Goal: Transaction & Acquisition: Purchase product/service

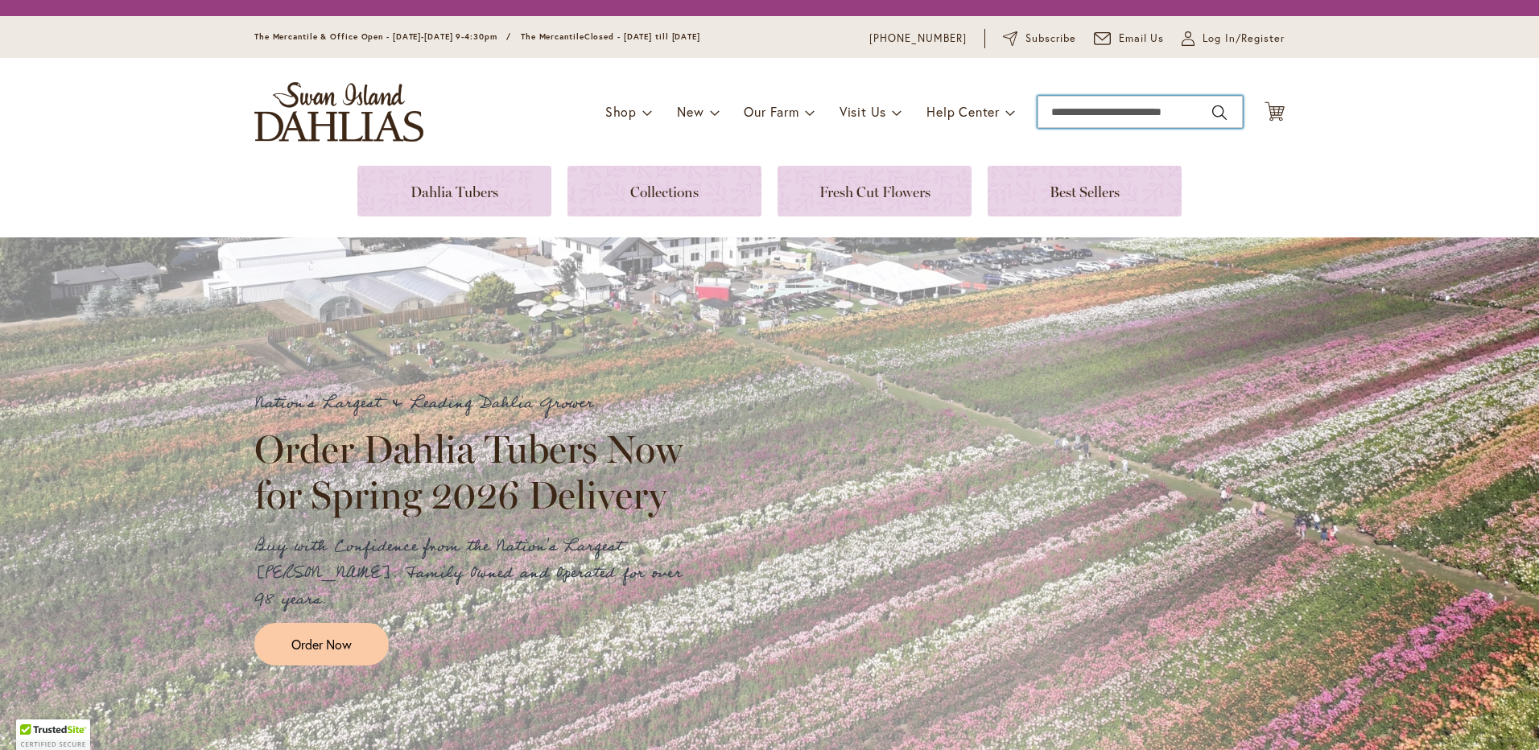
click at [1155, 118] on input "Search" at bounding box center [1140, 112] width 205 height 32
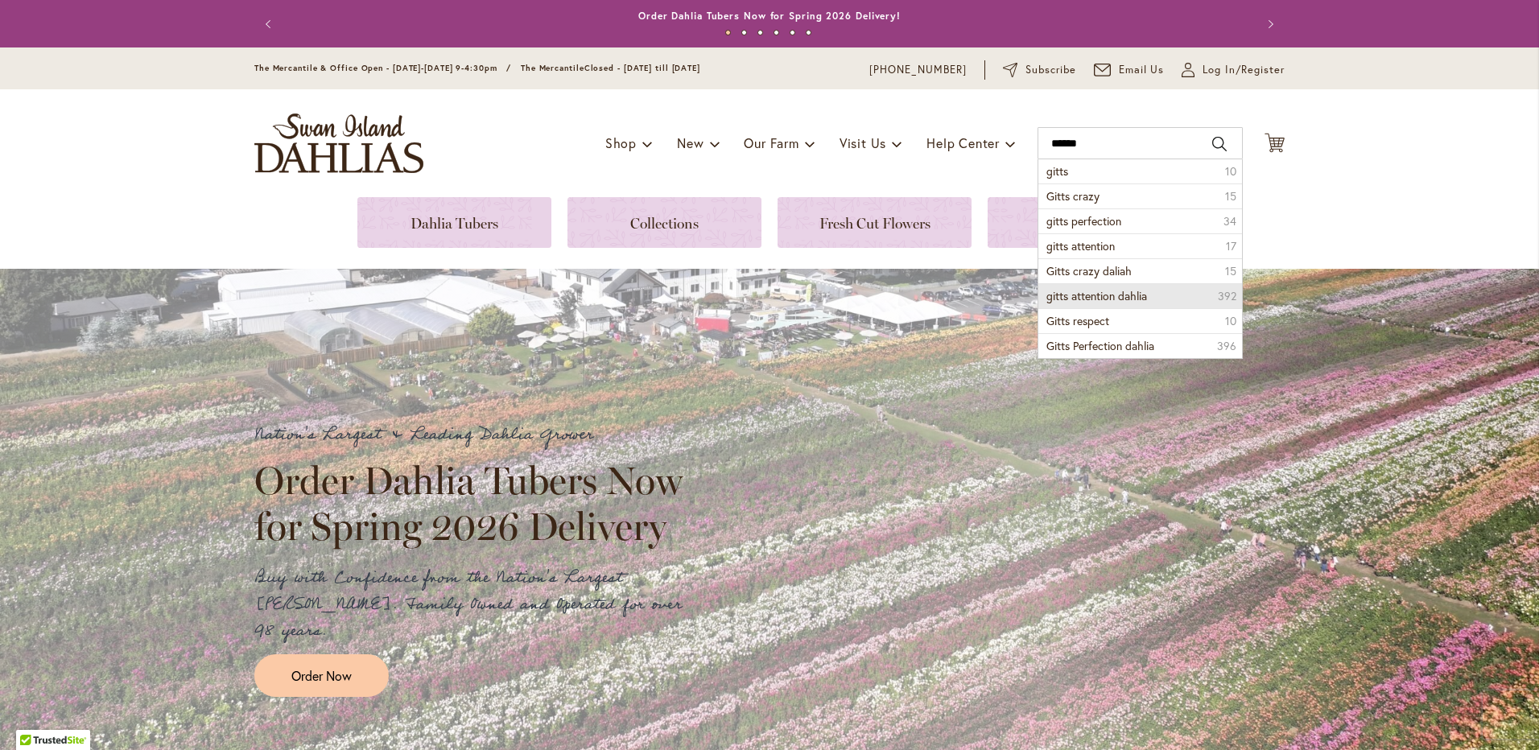
click at [1165, 292] on li "gitts attention dahlia 392" at bounding box center [1140, 295] width 204 height 25
type input "**********"
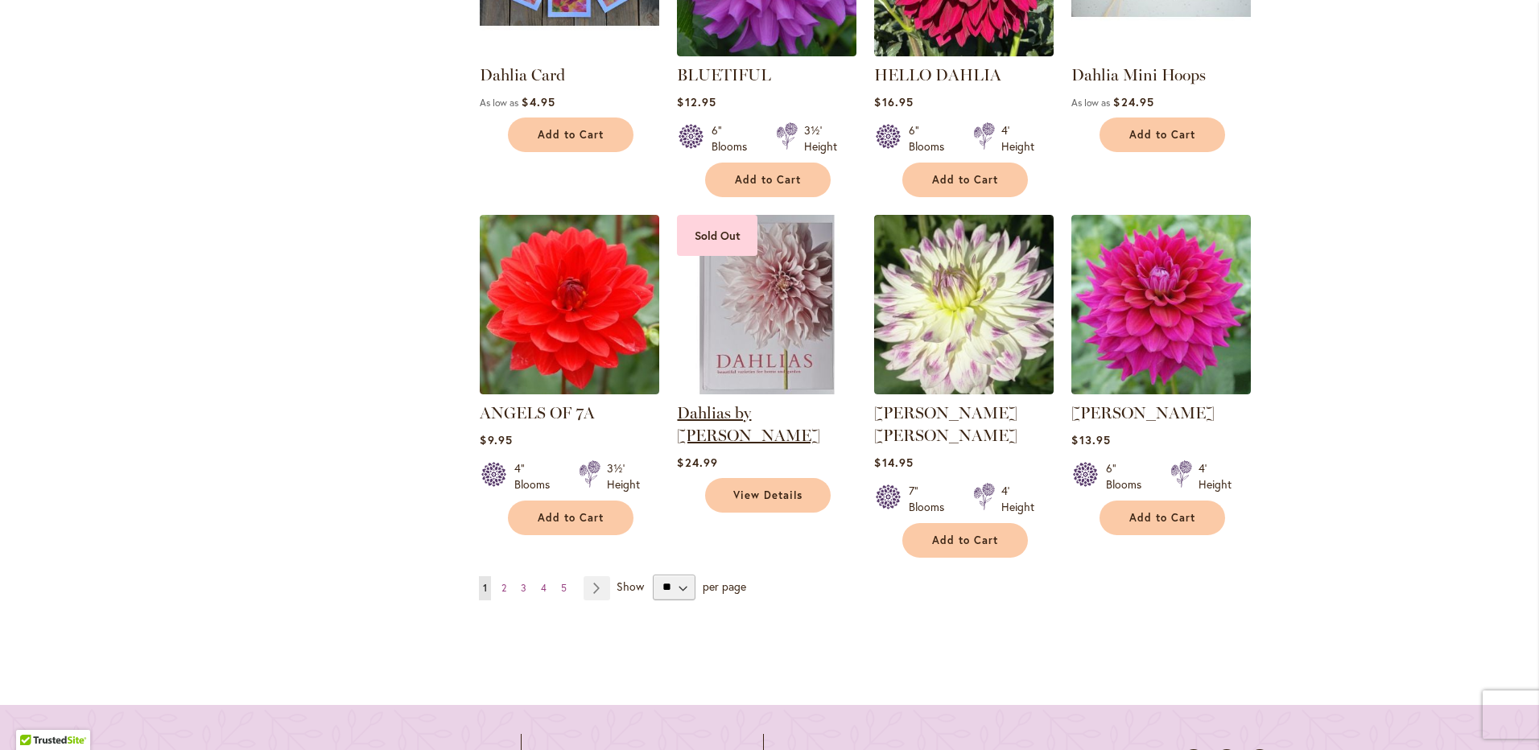
scroll to position [1369, 0]
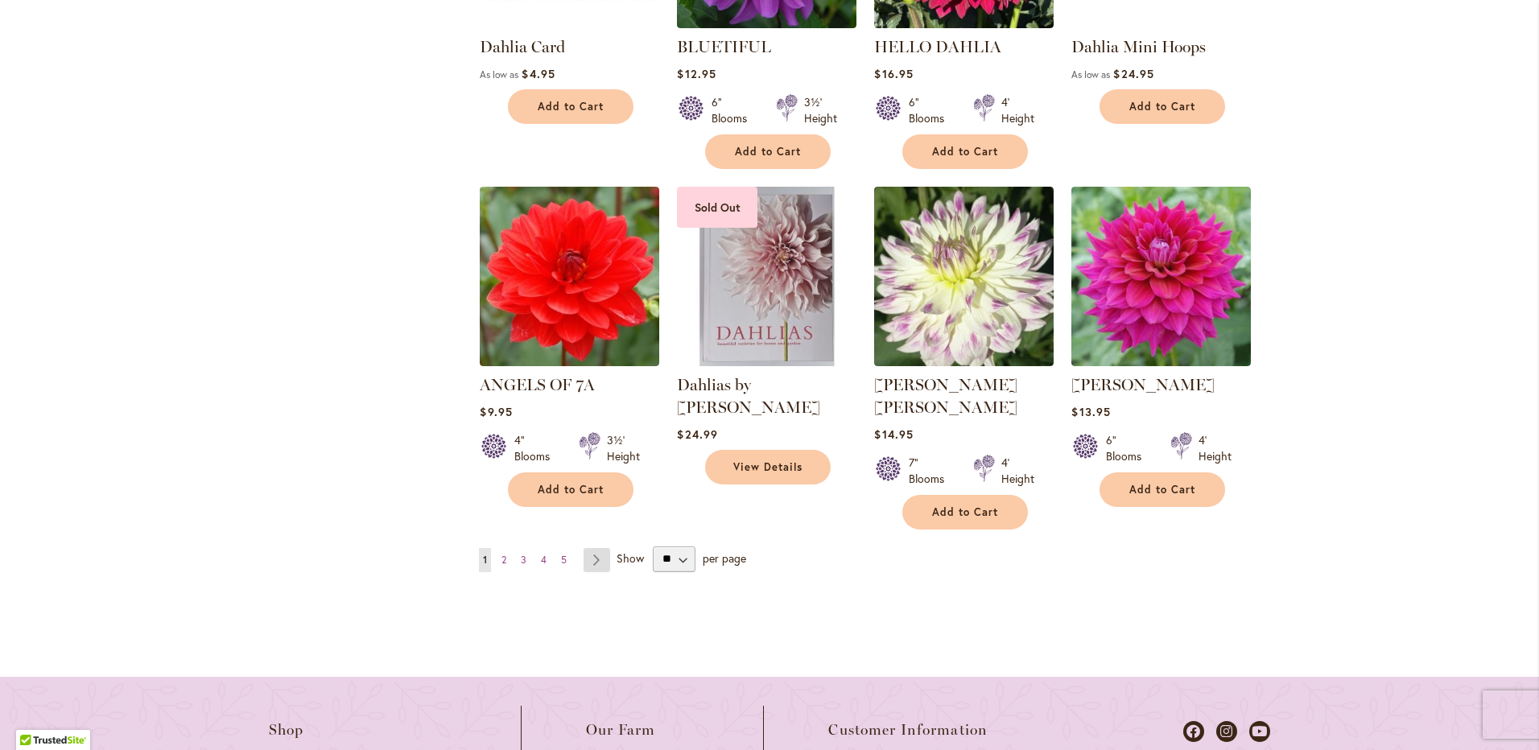
click at [591, 548] on link "Page Next" at bounding box center [597, 560] width 27 height 24
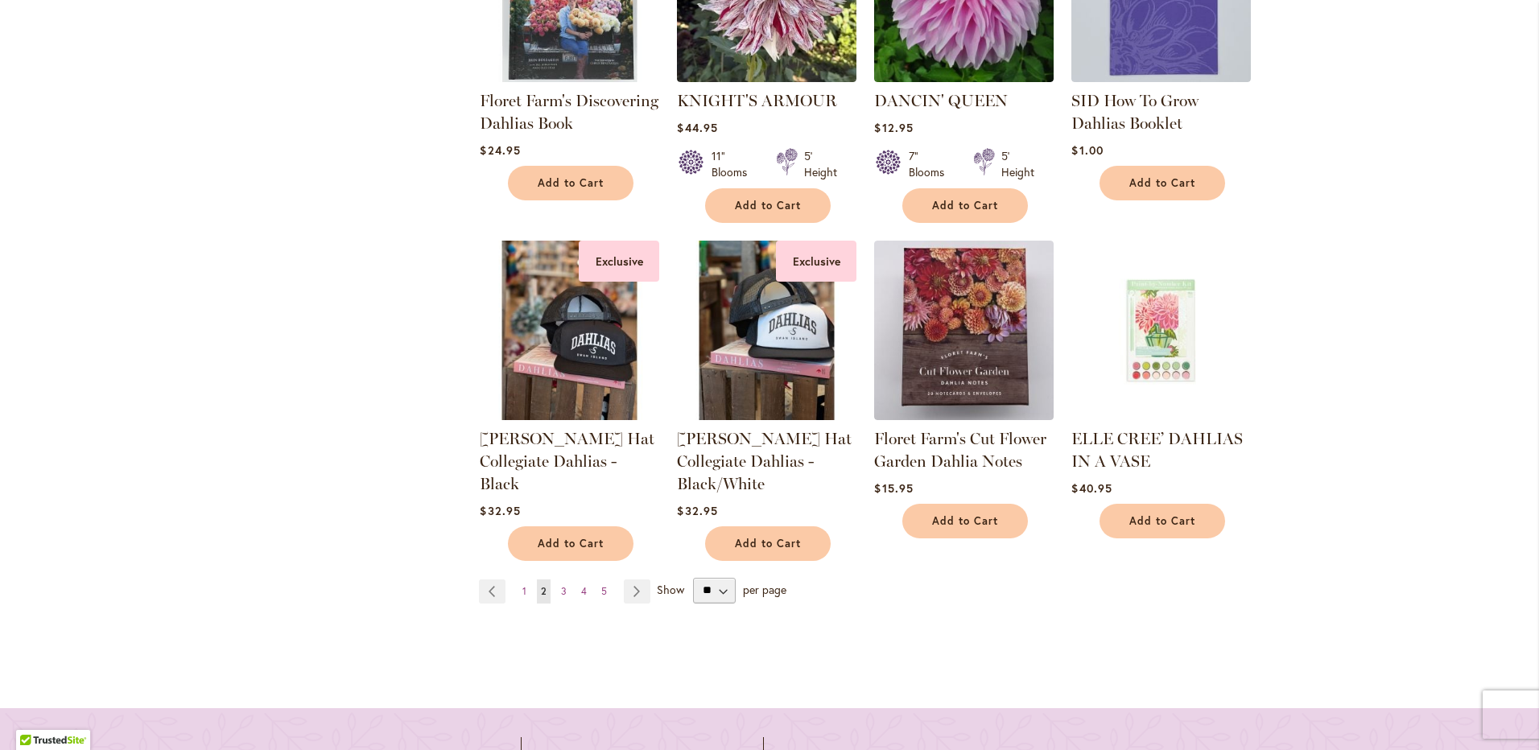
scroll to position [1369, 0]
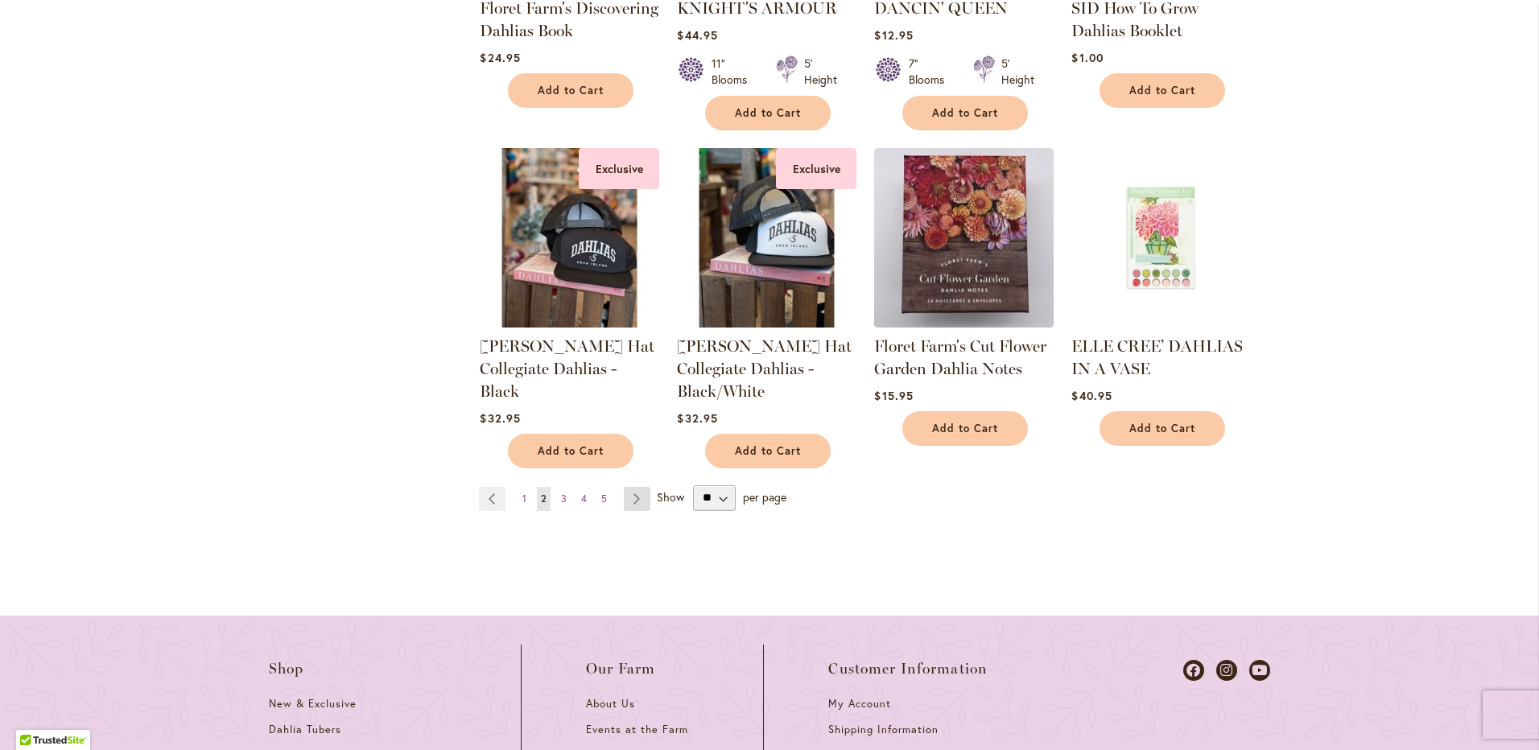
click at [626, 493] on link "Page Next" at bounding box center [637, 499] width 27 height 24
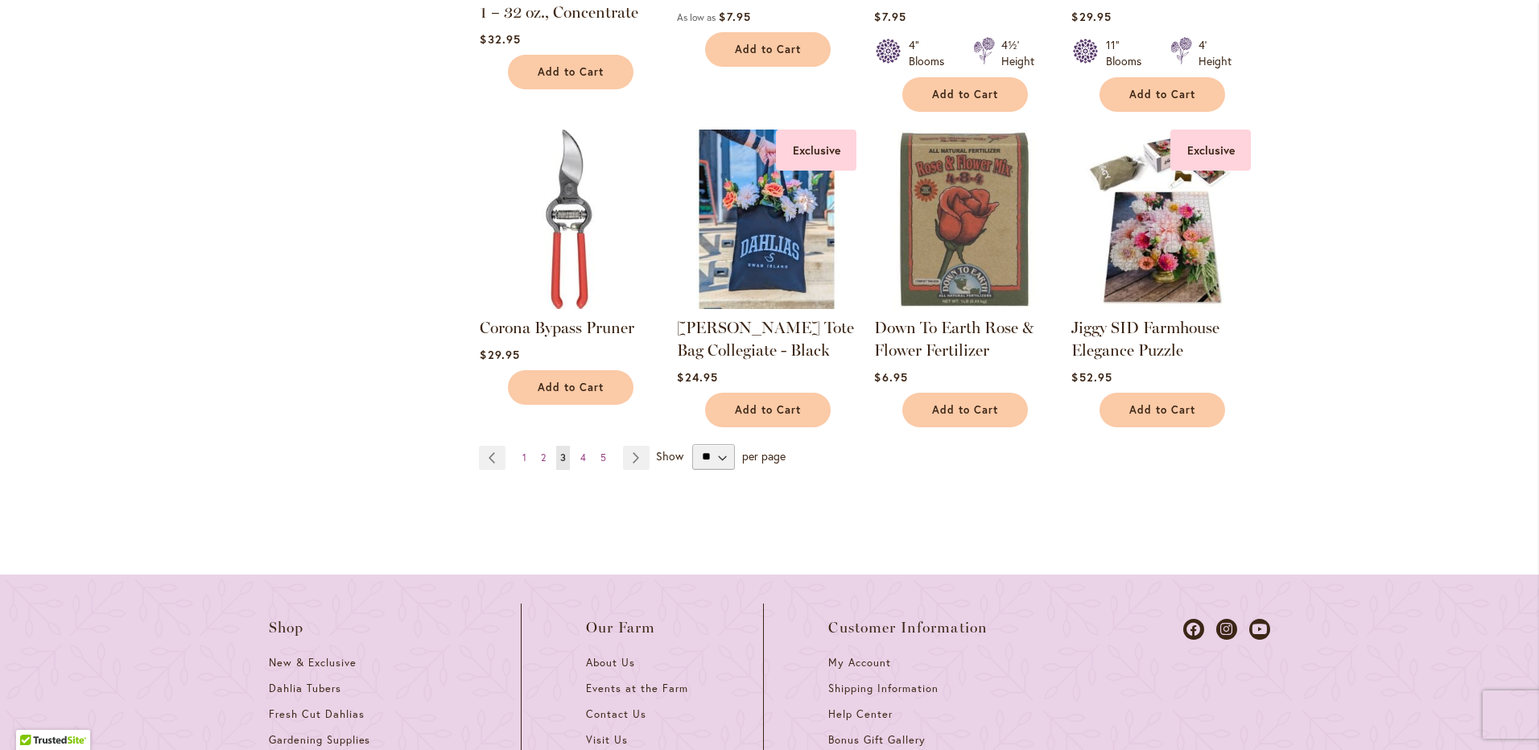
scroll to position [1369, 0]
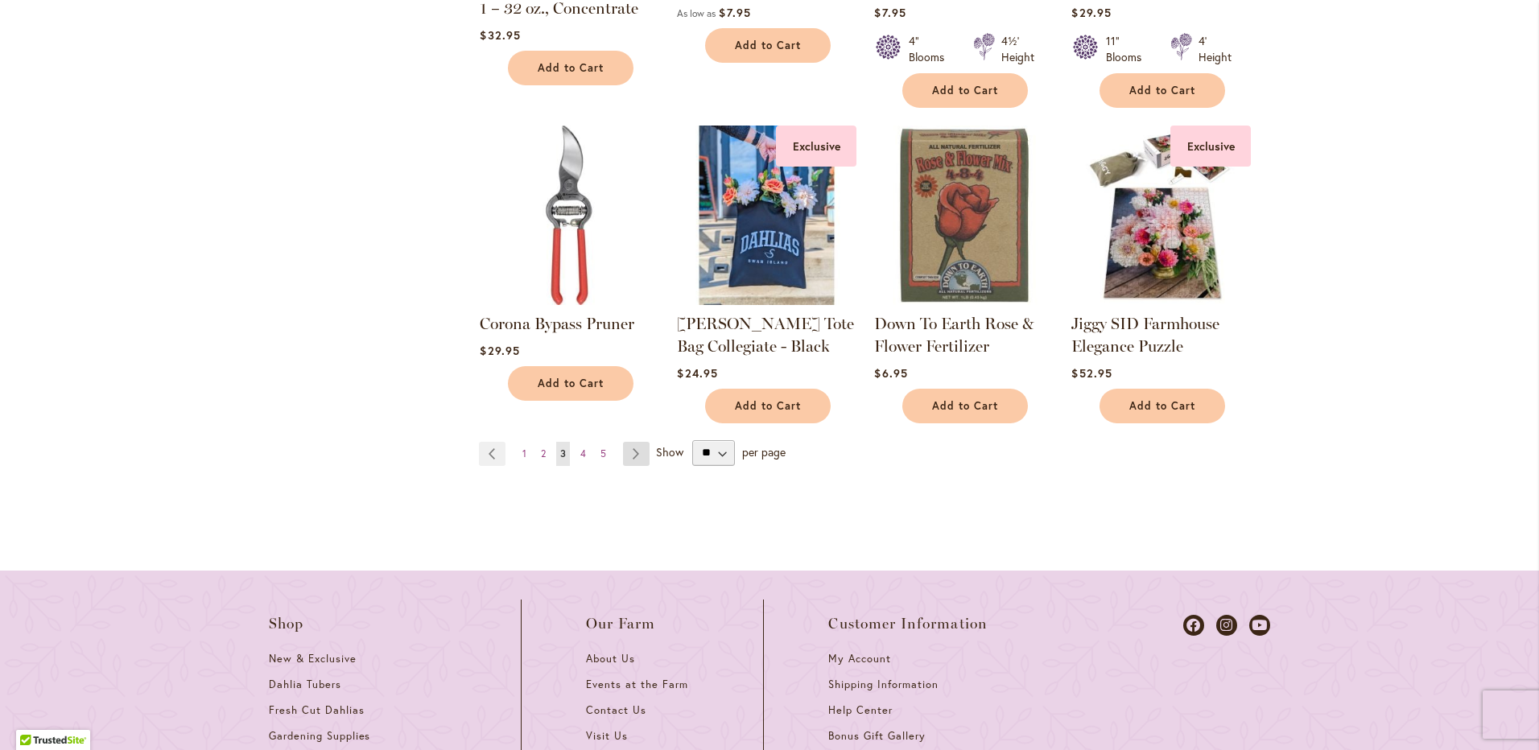
click at [631, 448] on link "Page Next" at bounding box center [636, 454] width 27 height 24
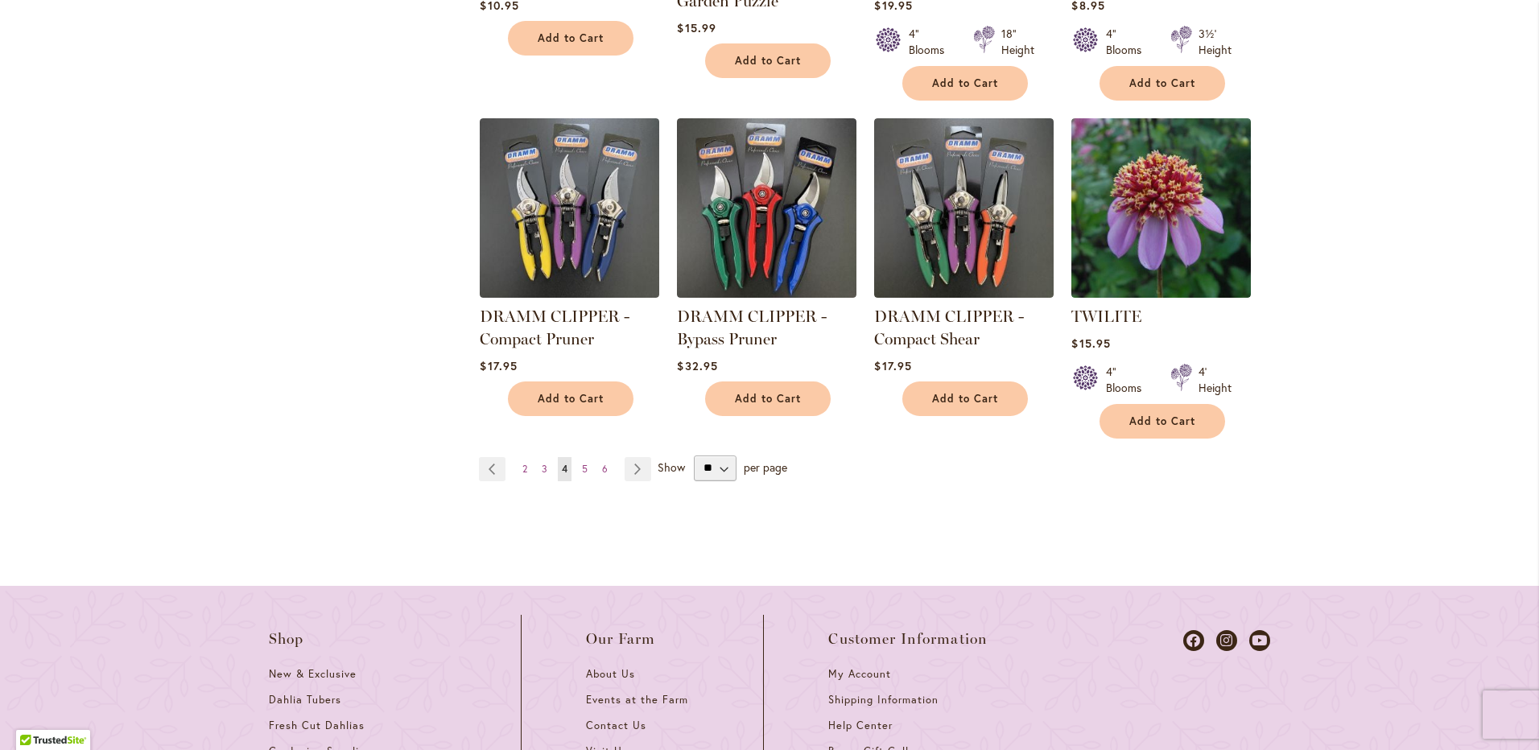
scroll to position [1449, 0]
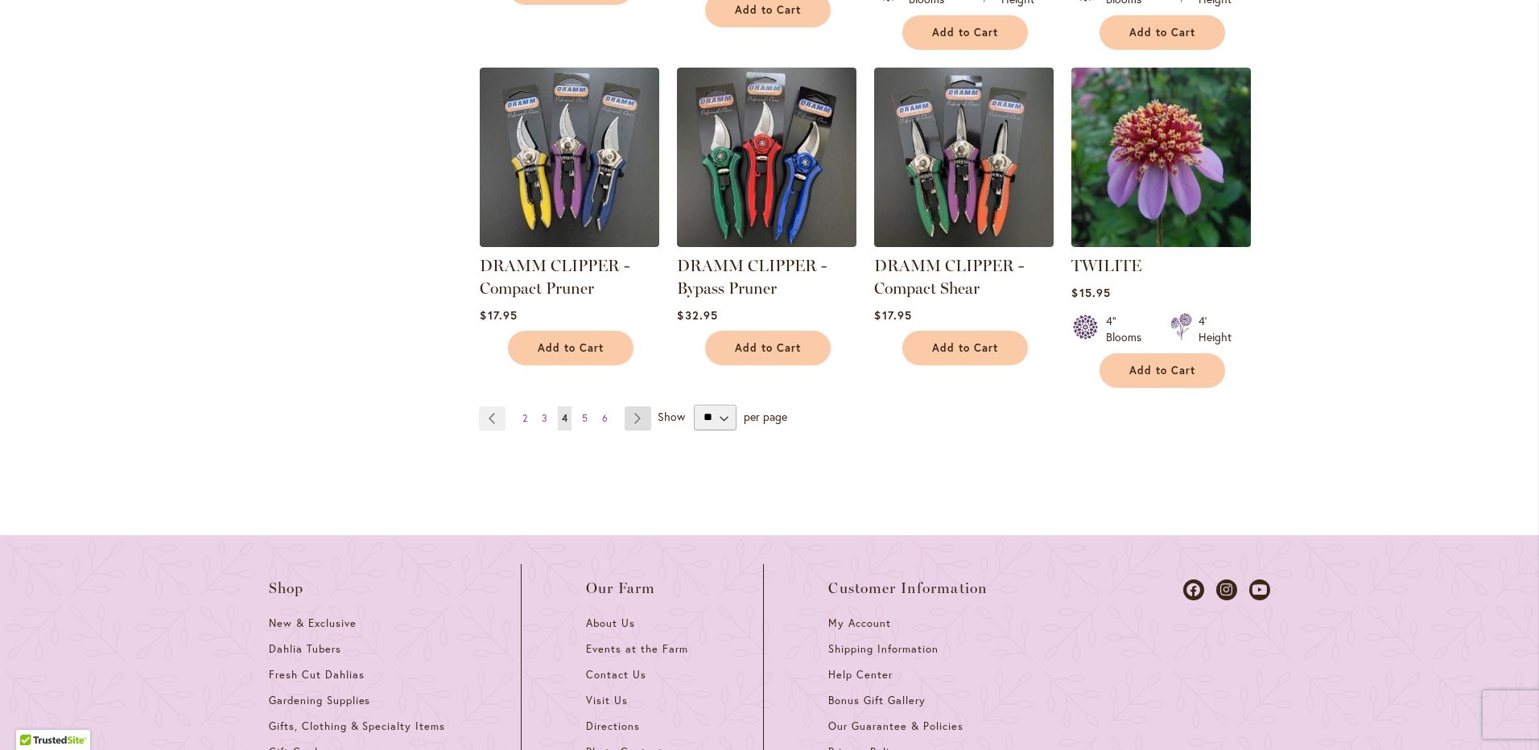
click at [631, 413] on link "Page Next" at bounding box center [638, 419] width 27 height 24
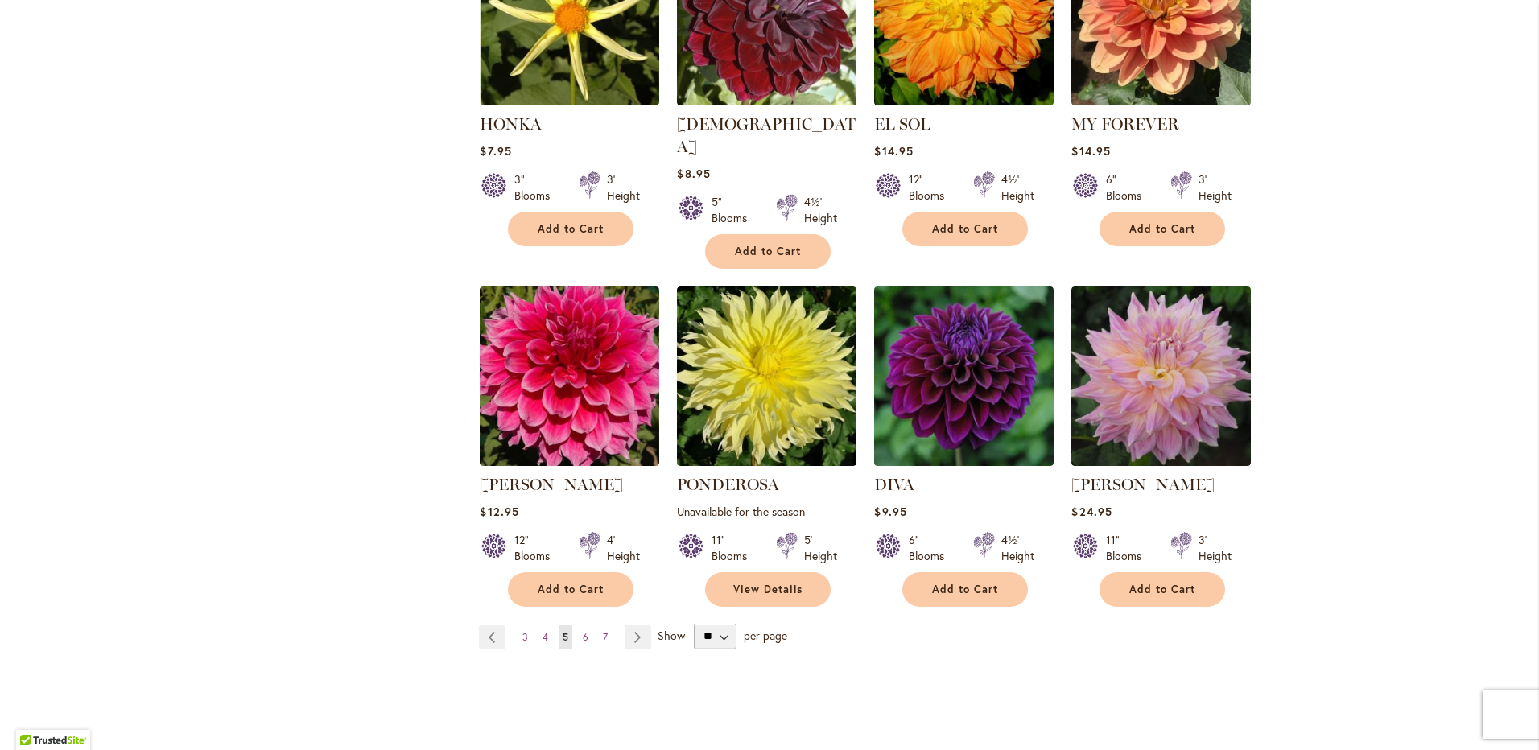
scroll to position [1449, 0]
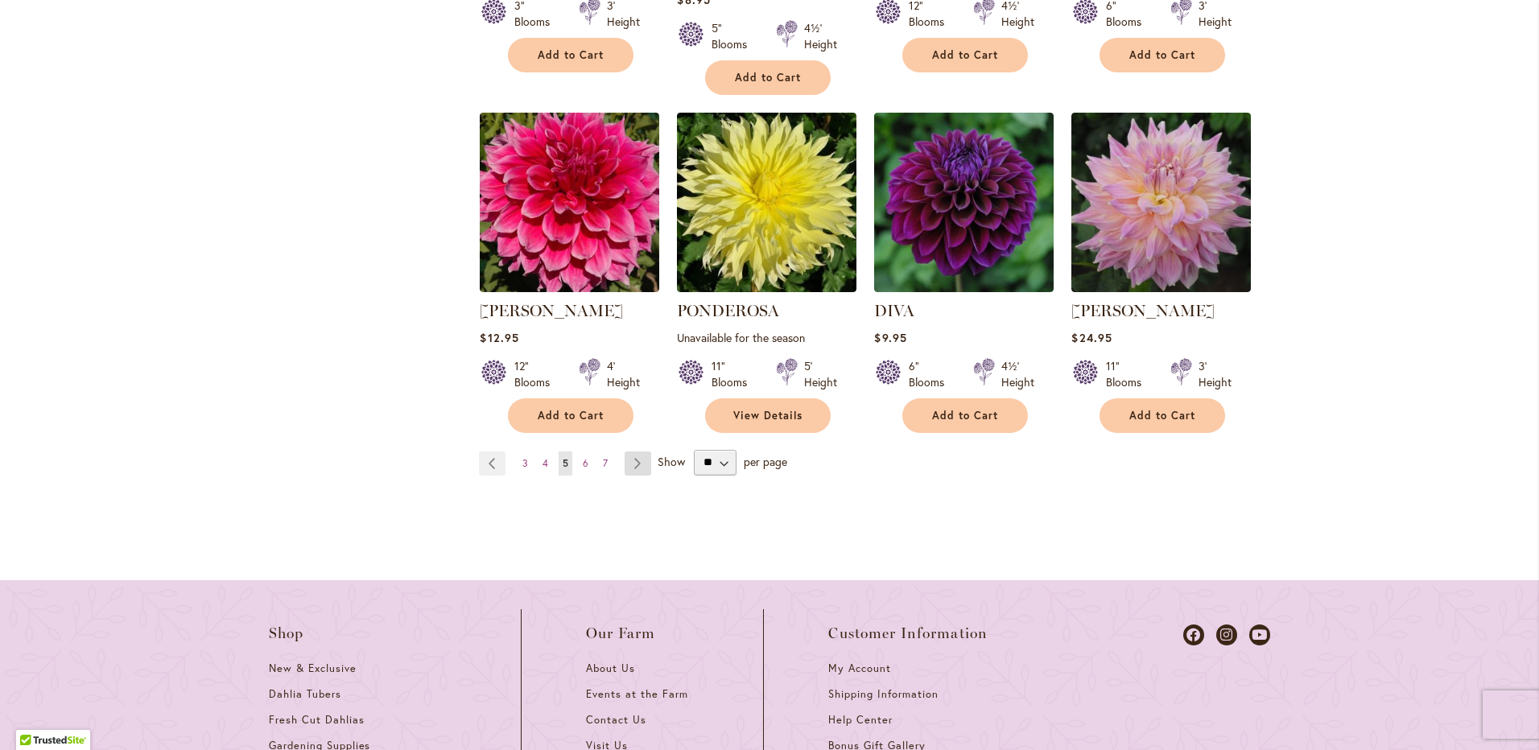
click at [625, 452] on link "Page Next" at bounding box center [638, 464] width 27 height 24
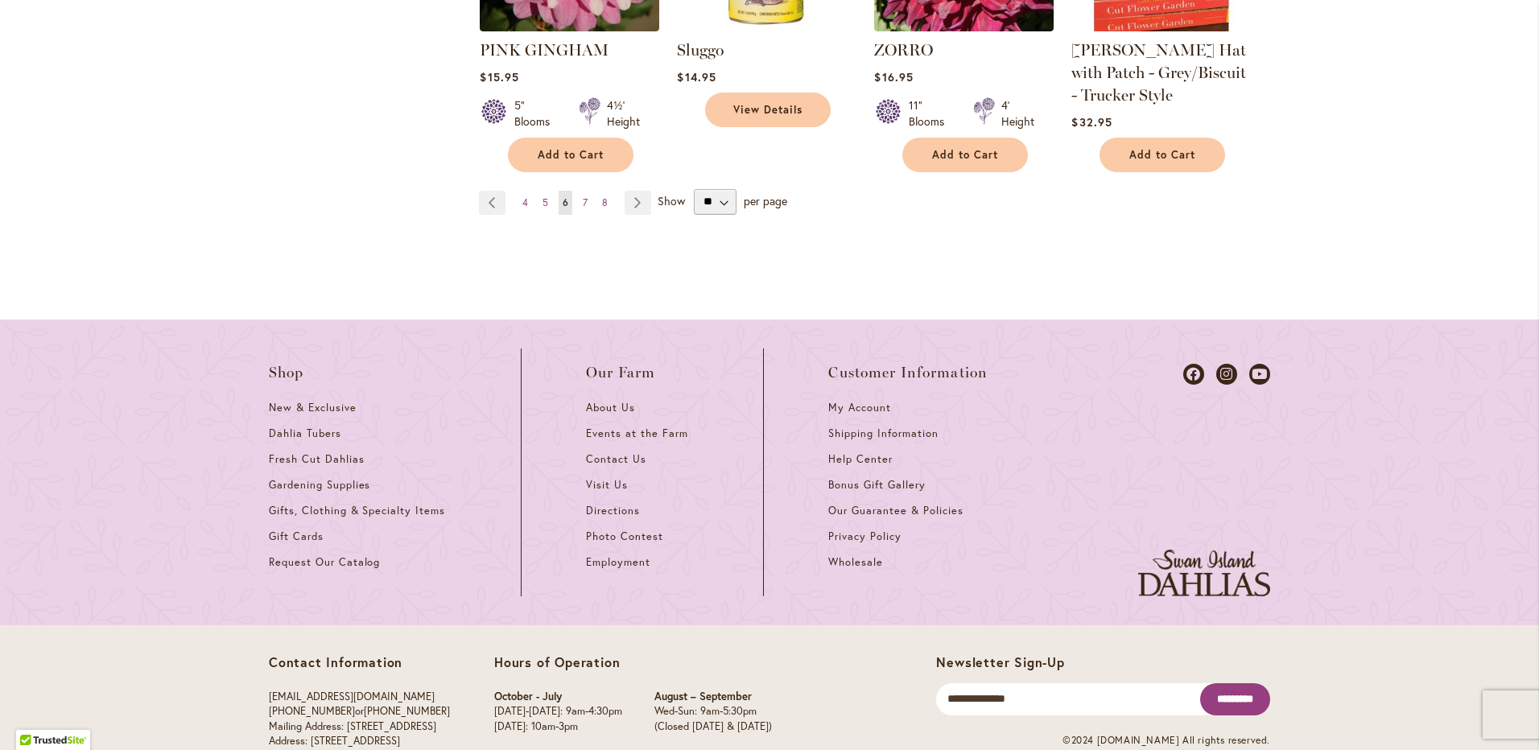
scroll to position [1691, 0]
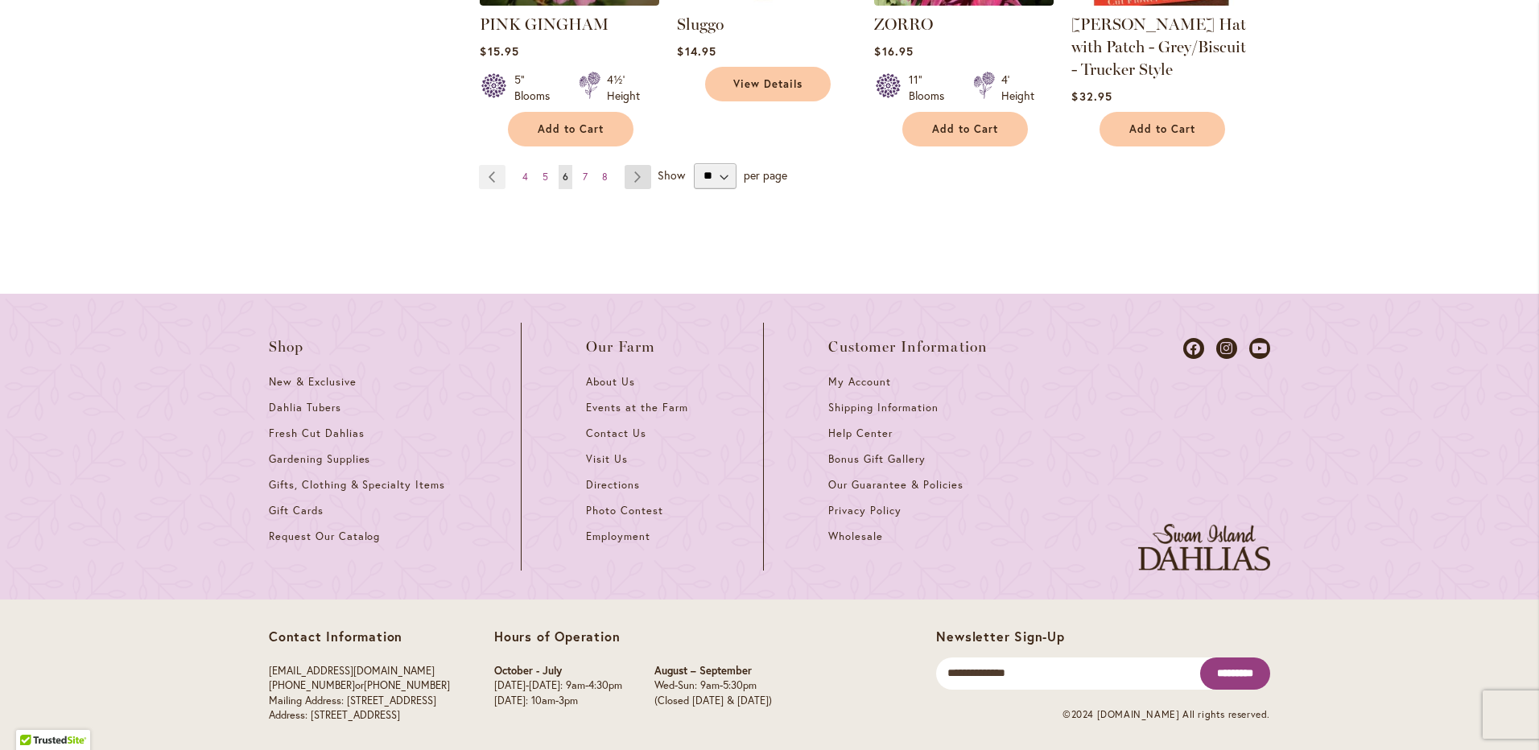
click at [625, 170] on link "Page Next" at bounding box center [638, 177] width 27 height 24
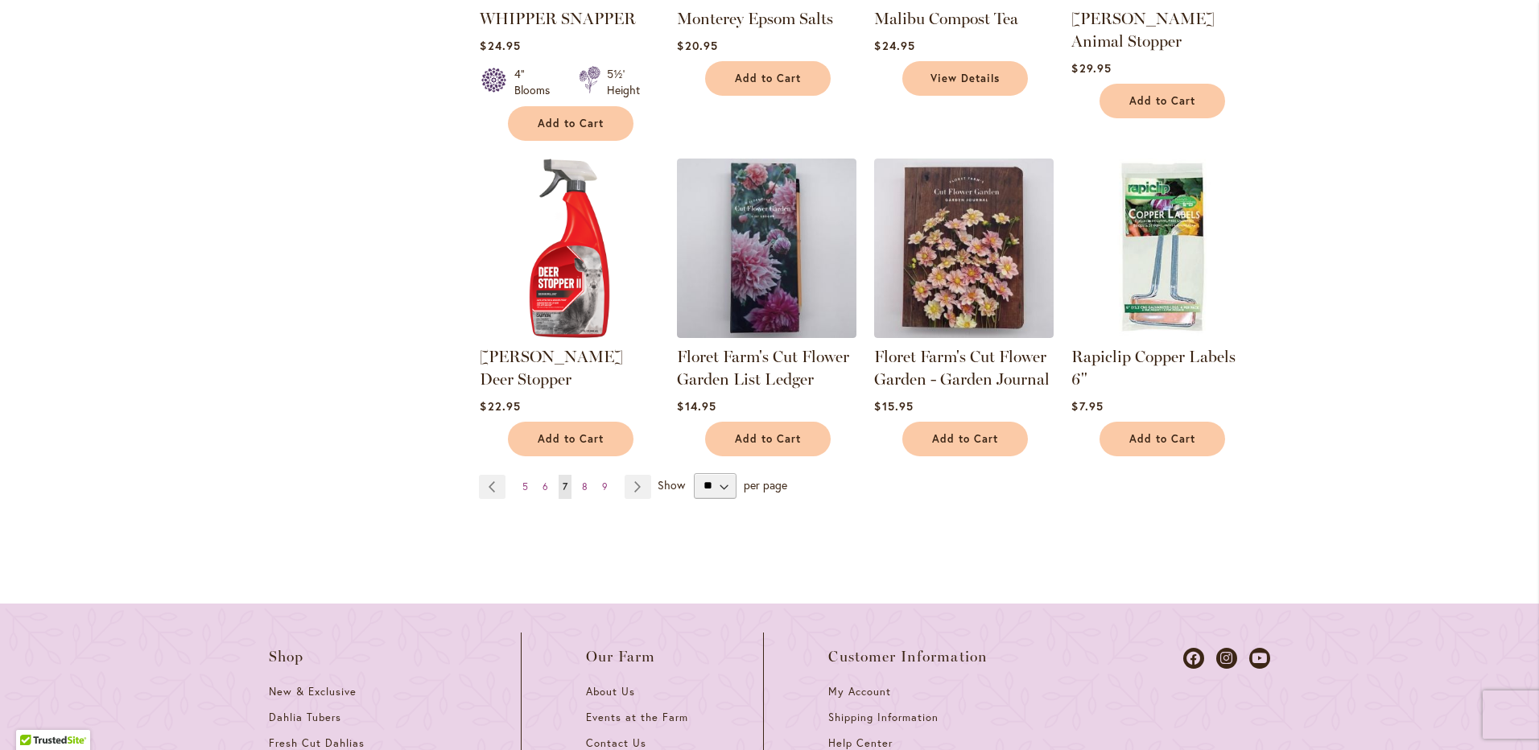
scroll to position [1449, 0]
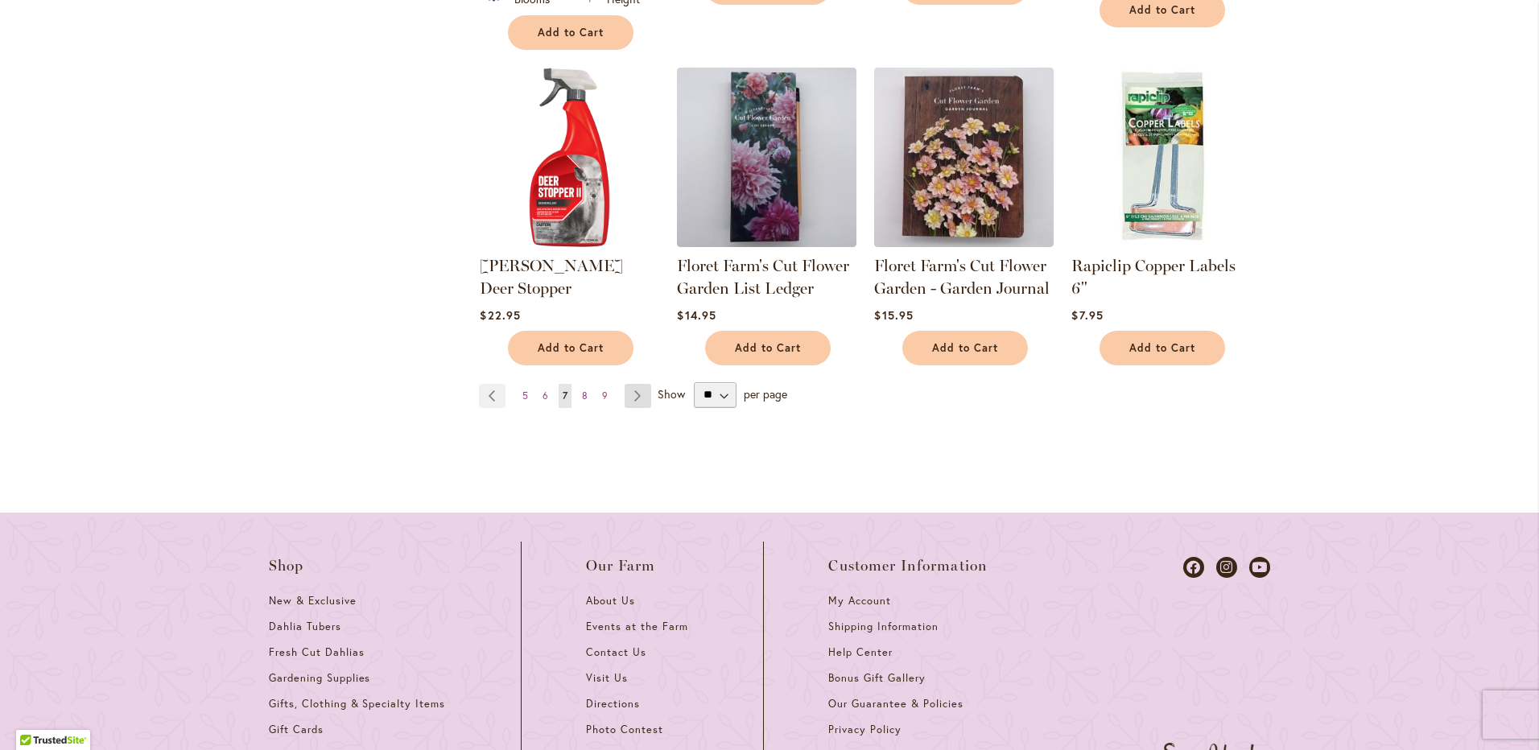
click at [625, 384] on link "Page Next" at bounding box center [638, 396] width 27 height 24
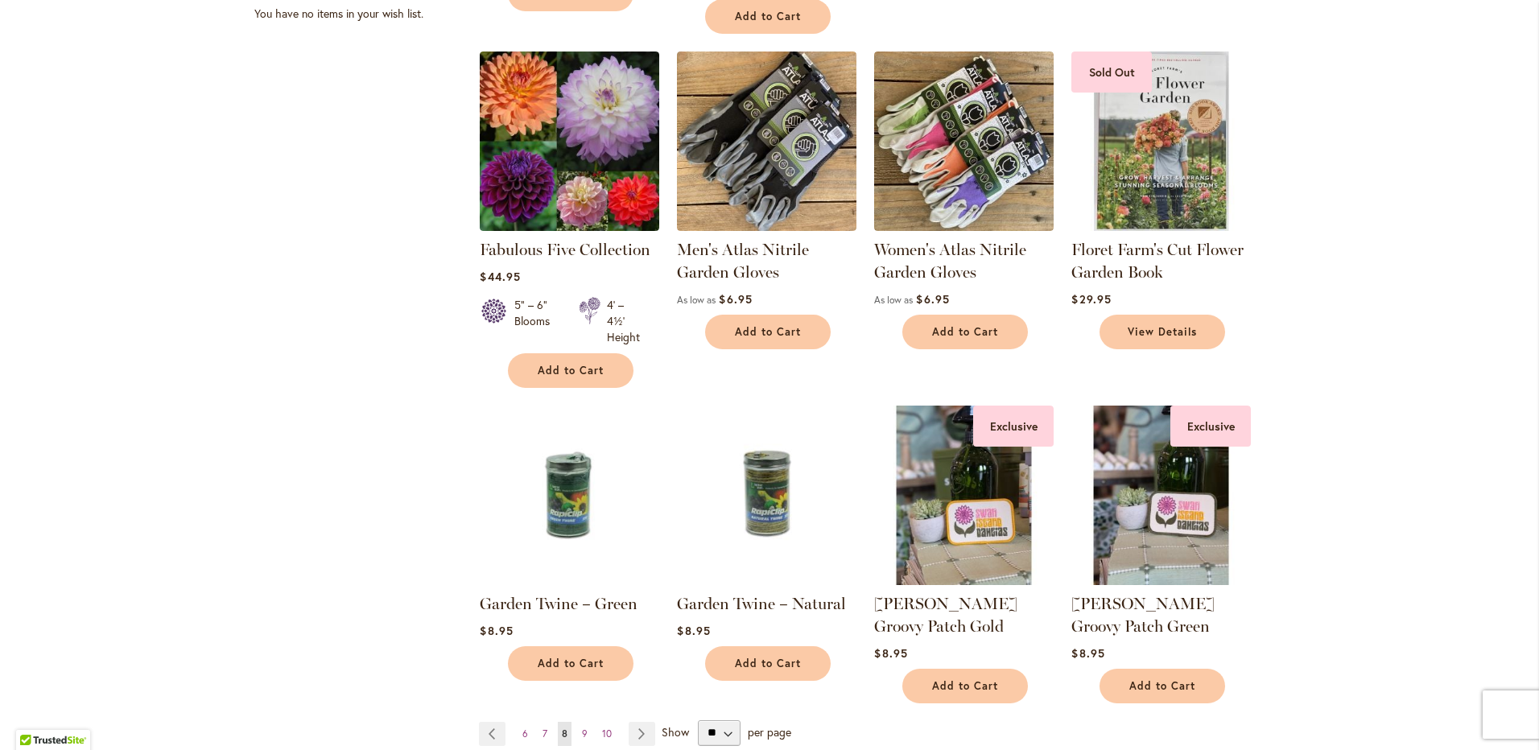
scroll to position [1208, 0]
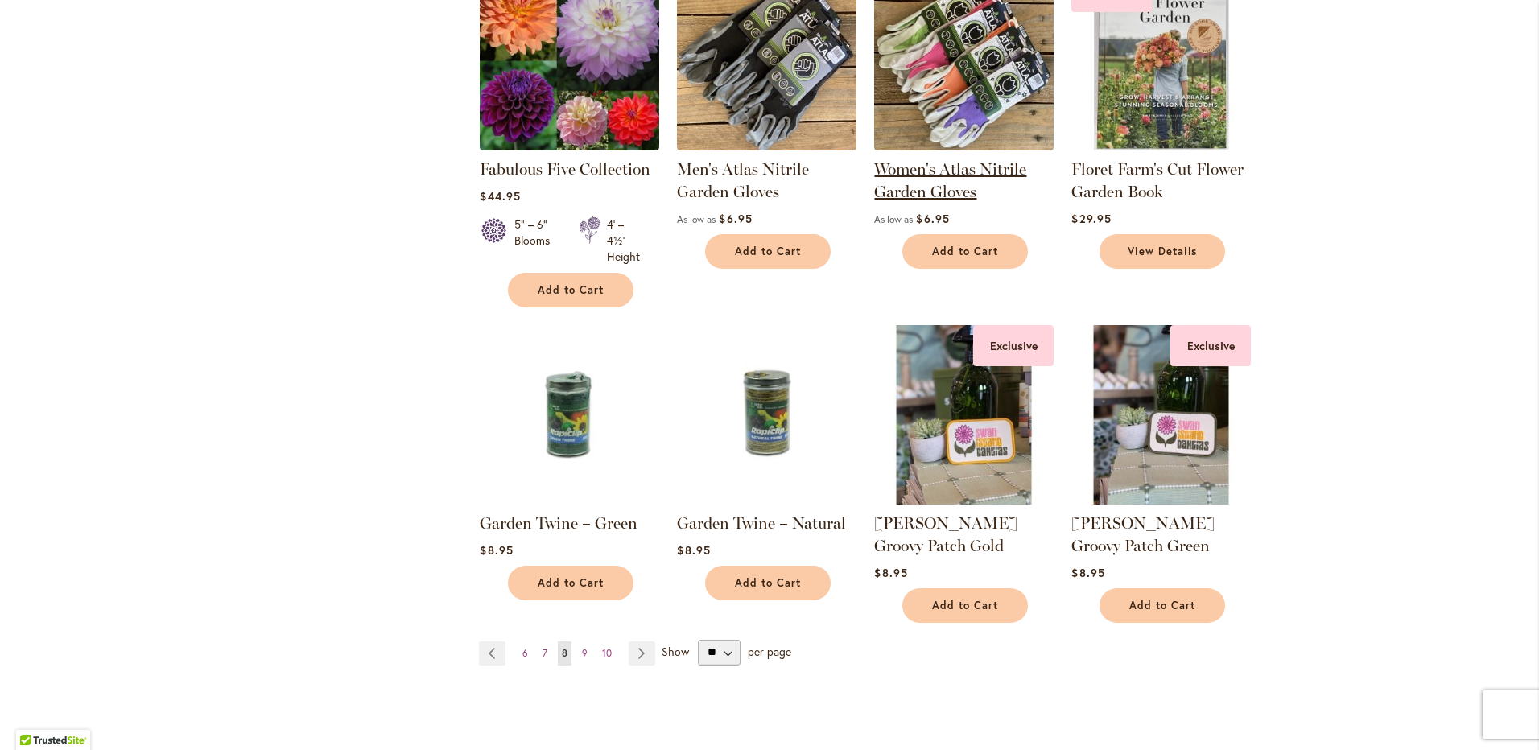
click at [958, 165] on link "Women's Atlas Nitrile Garden Gloves" at bounding box center [950, 180] width 152 height 42
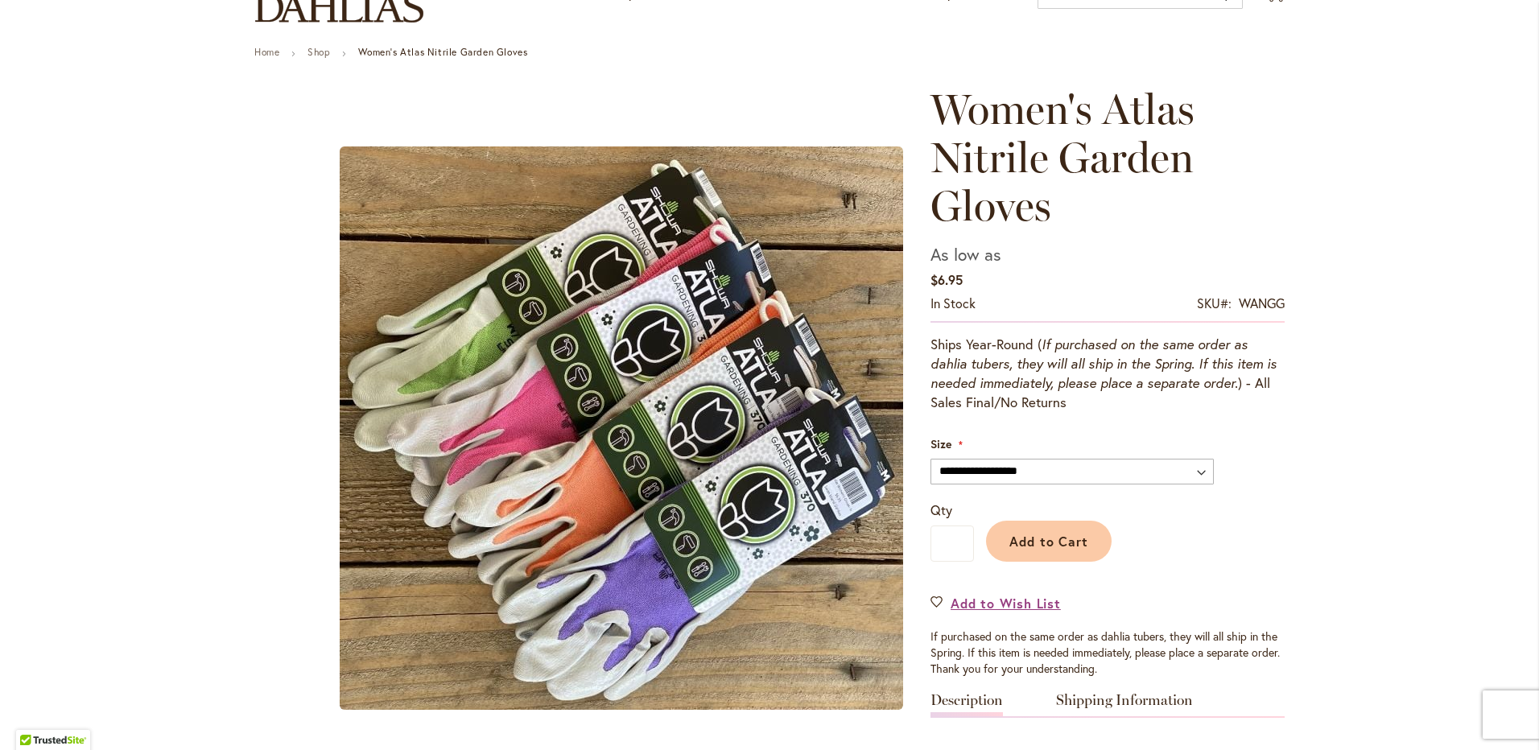
scroll to position [161, 0]
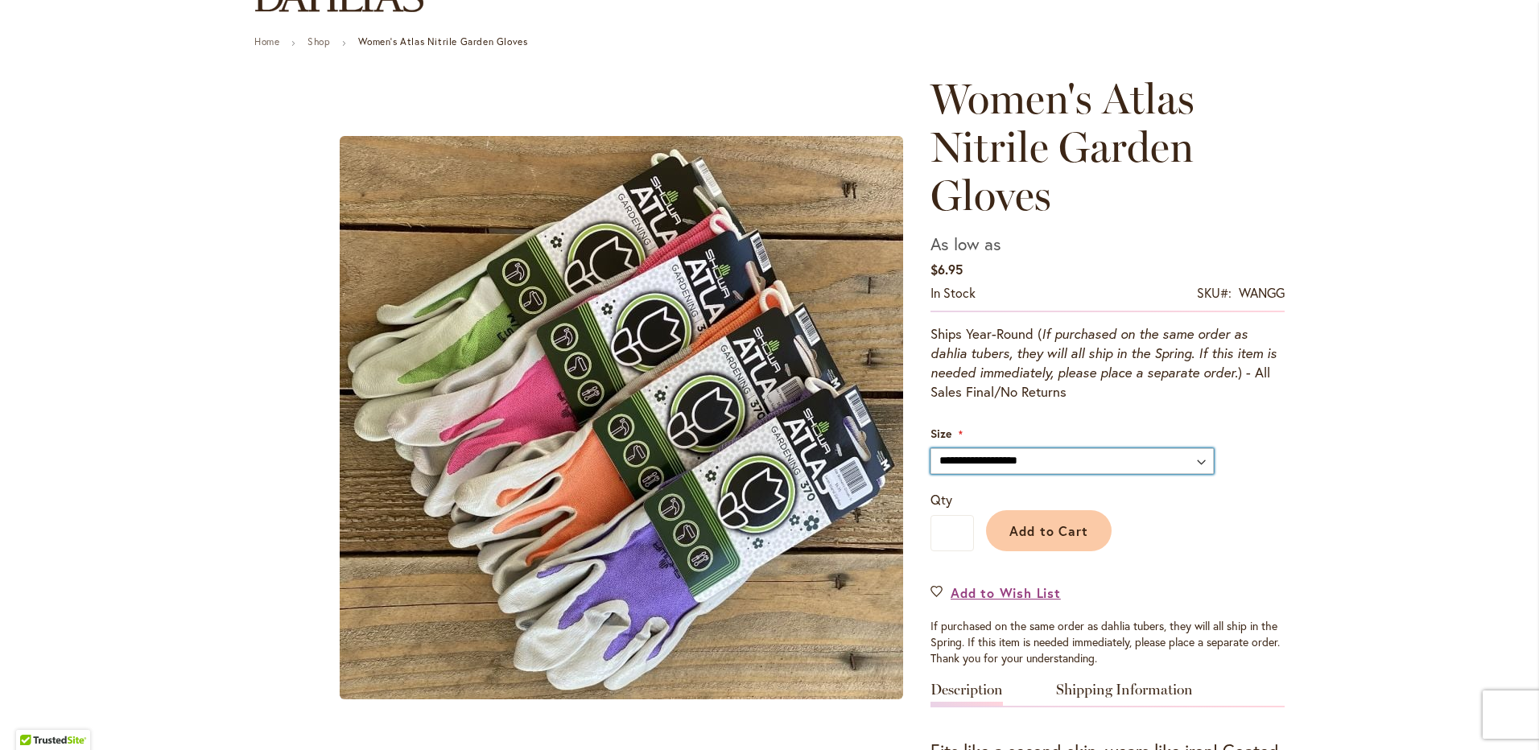
click at [1191, 457] on select "**********" at bounding box center [1072, 461] width 283 height 26
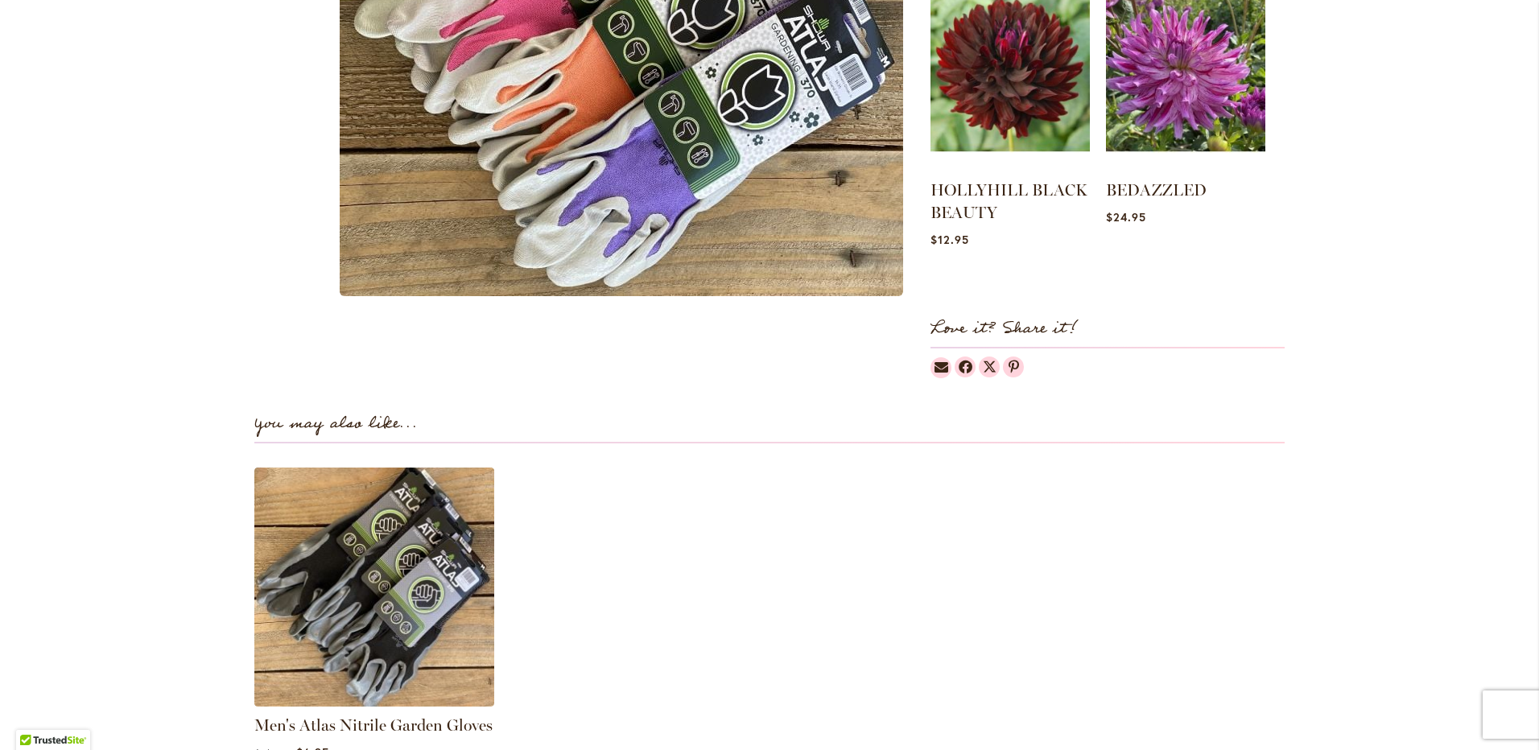
scroll to position [1610, 0]
